Goal: Navigation & Orientation: Find specific page/section

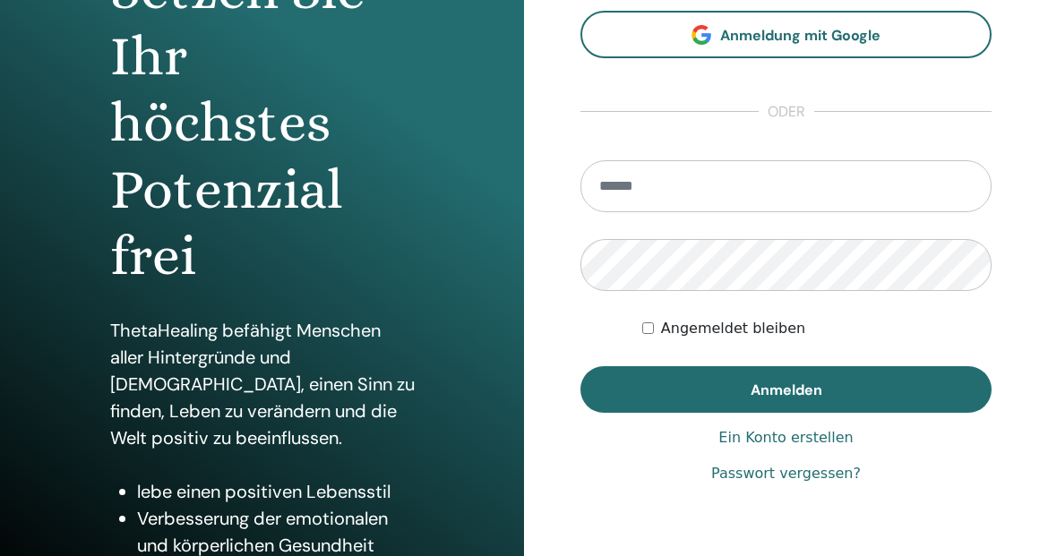
scroll to position [242, 0]
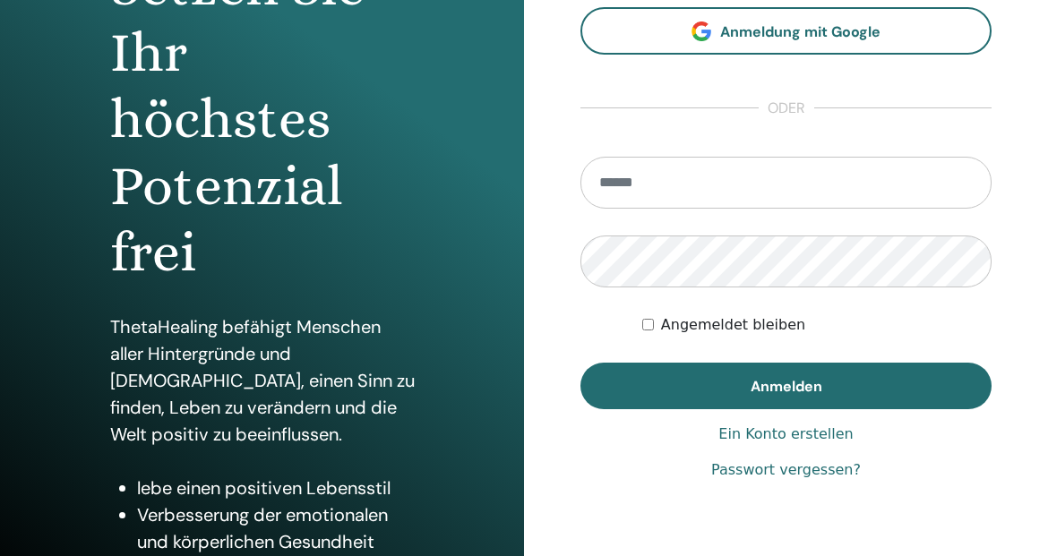
type input "**********"
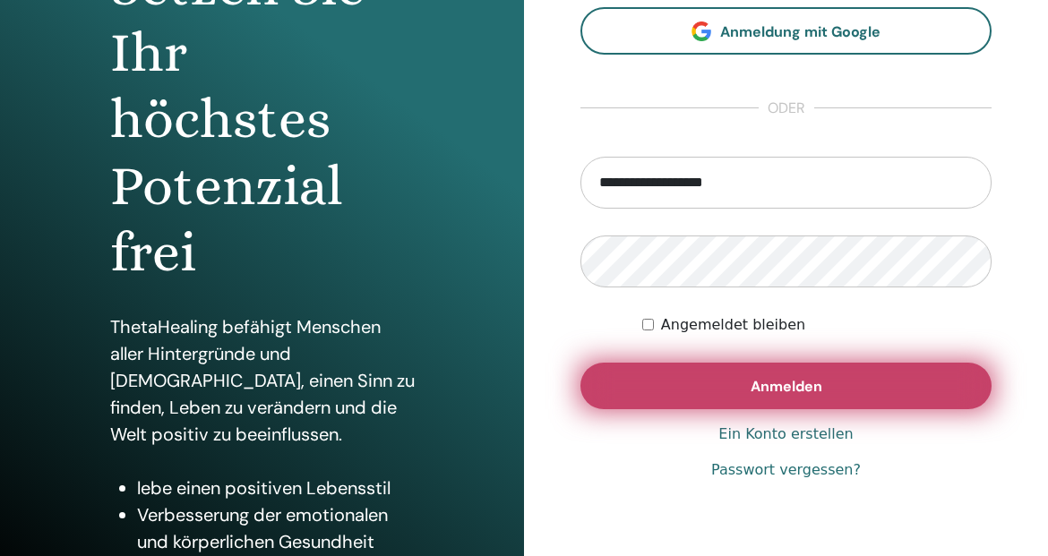
click at [693, 381] on button "Anmelden" at bounding box center [785, 386] width 411 height 47
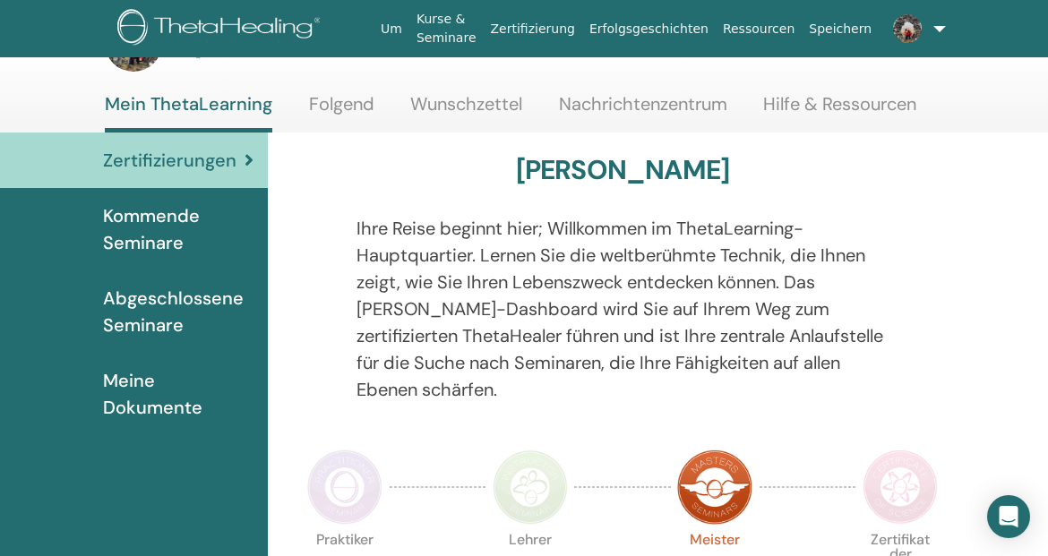
scroll to position [0, 1]
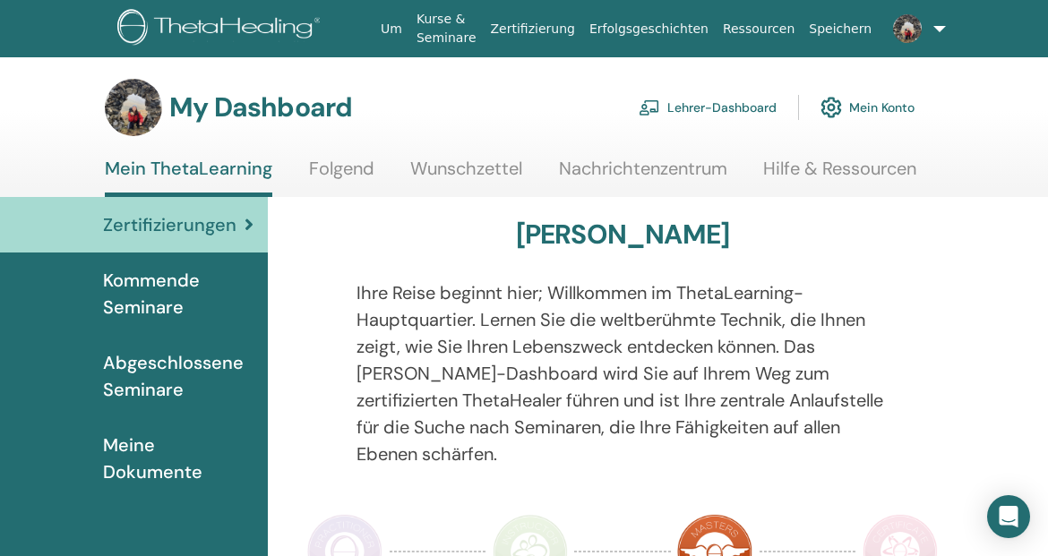
click at [443, 179] on link "Wunschzettel" at bounding box center [466, 175] width 112 height 35
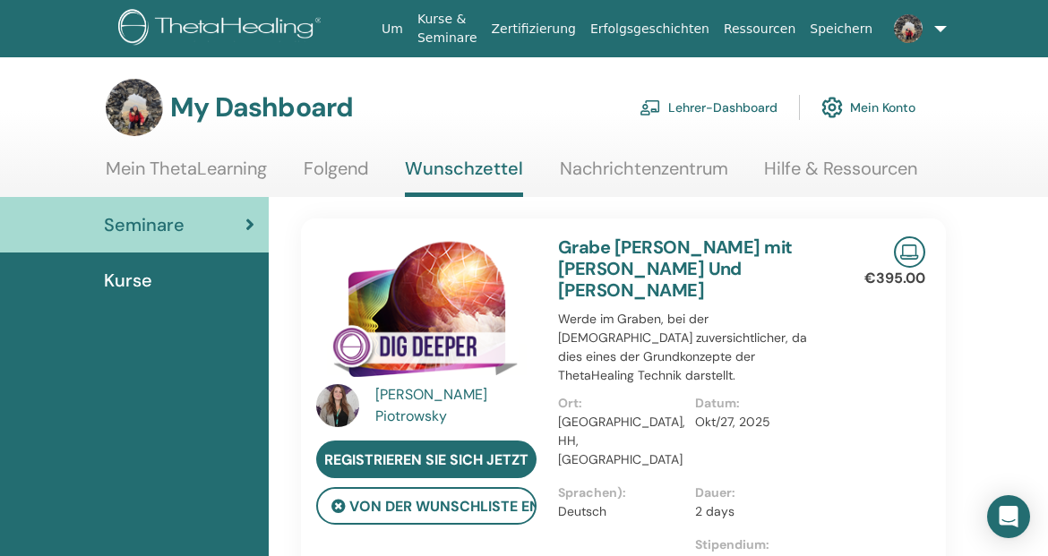
click at [696, 111] on link "Lehrer-Dashboard" at bounding box center [708, 107] width 138 height 39
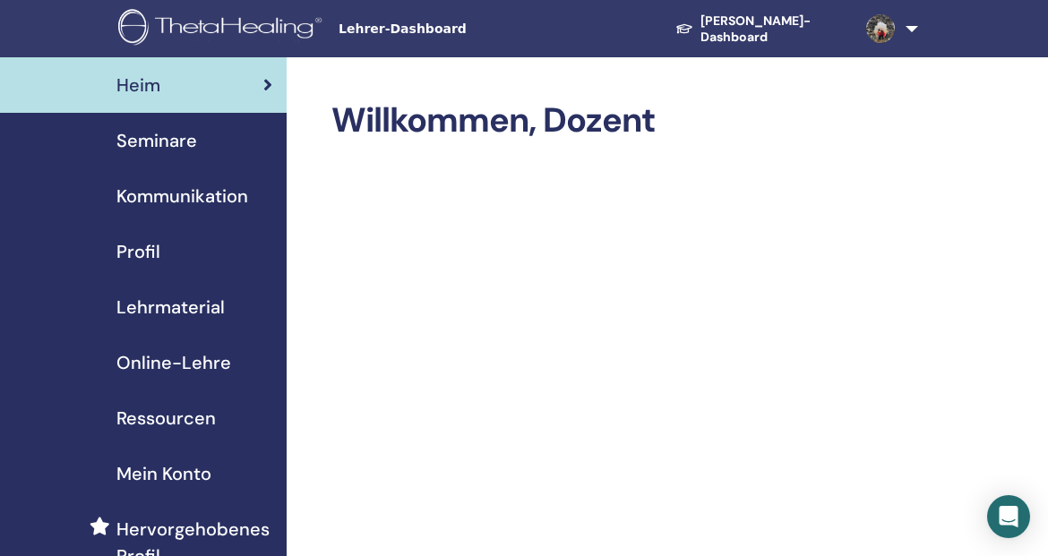
click at [133, 256] on span "Profil" at bounding box center [138, 251] width 44 height 27
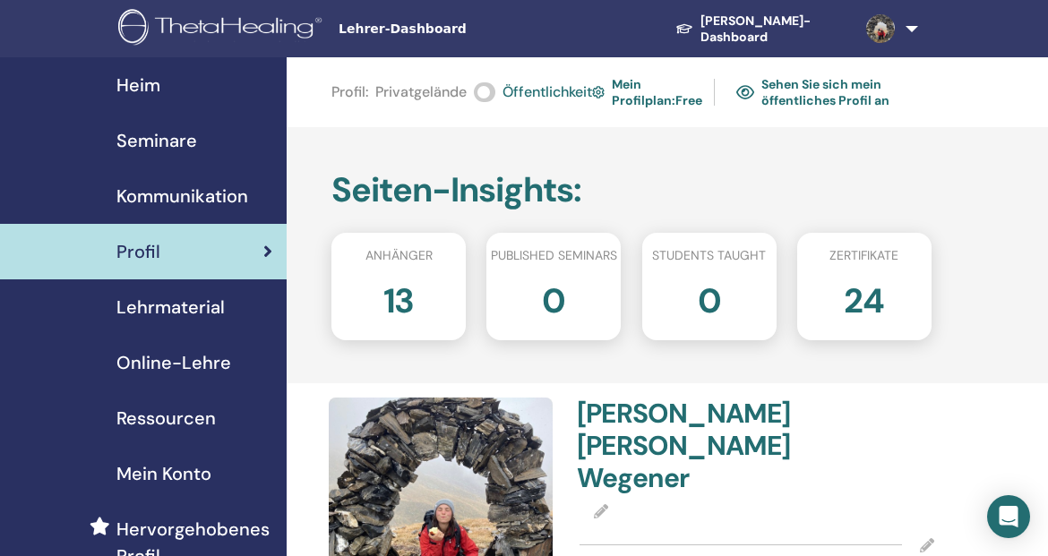
click at [742, 29] on link "[PERSON_NAME]-Dashboard" at bounding box center [756, 28] width 191 height 49
